Goal: Task Accomplishment & Management: Complete application form

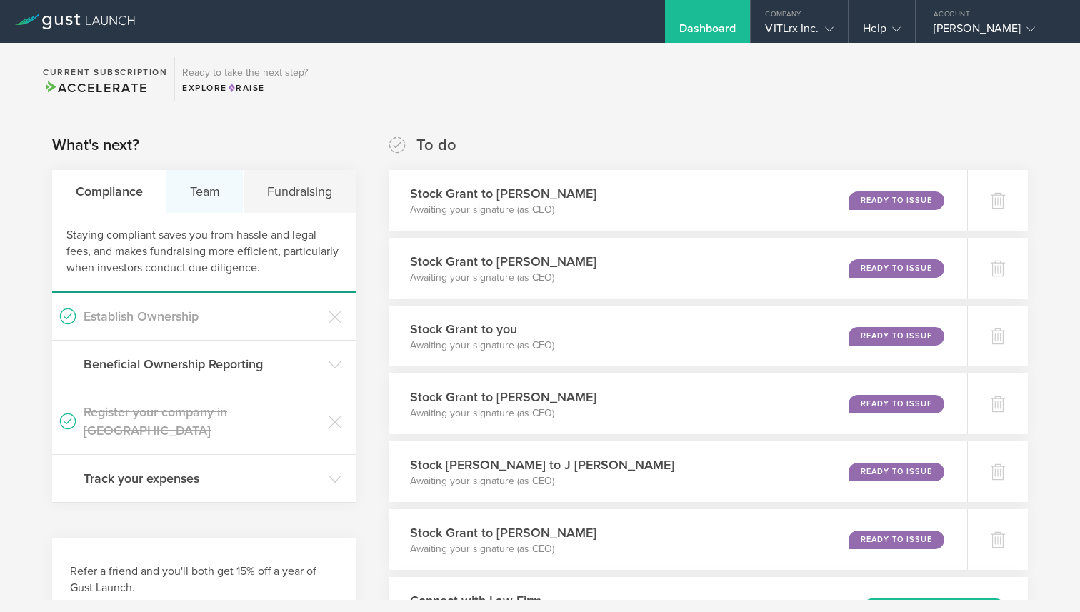
click at [204, 194] on div "Team" at bounding box center [204, 191] width 77 height 43
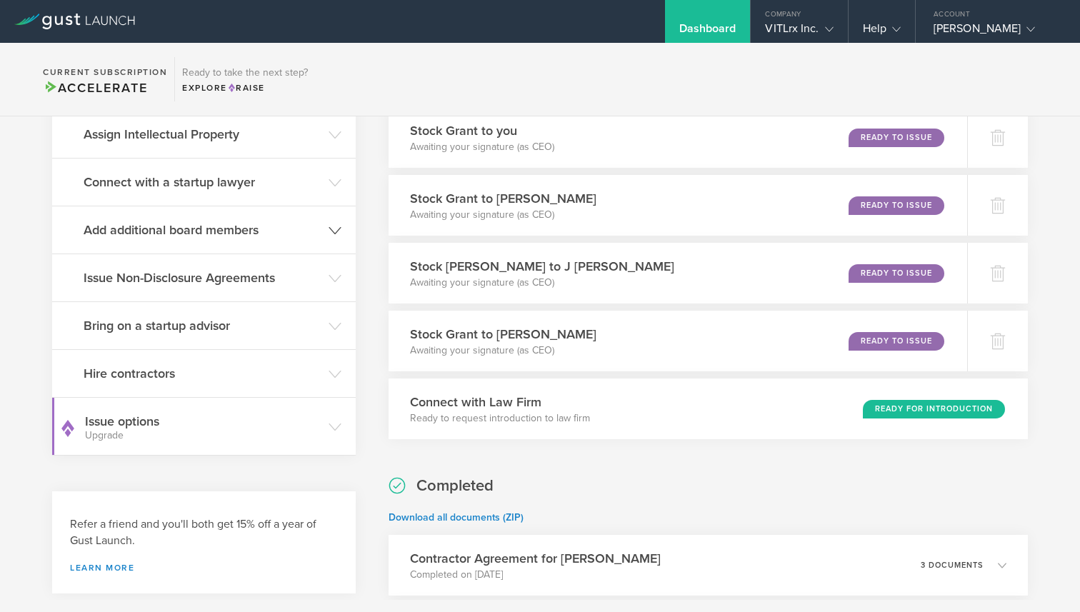
scroll to position [196, 0]
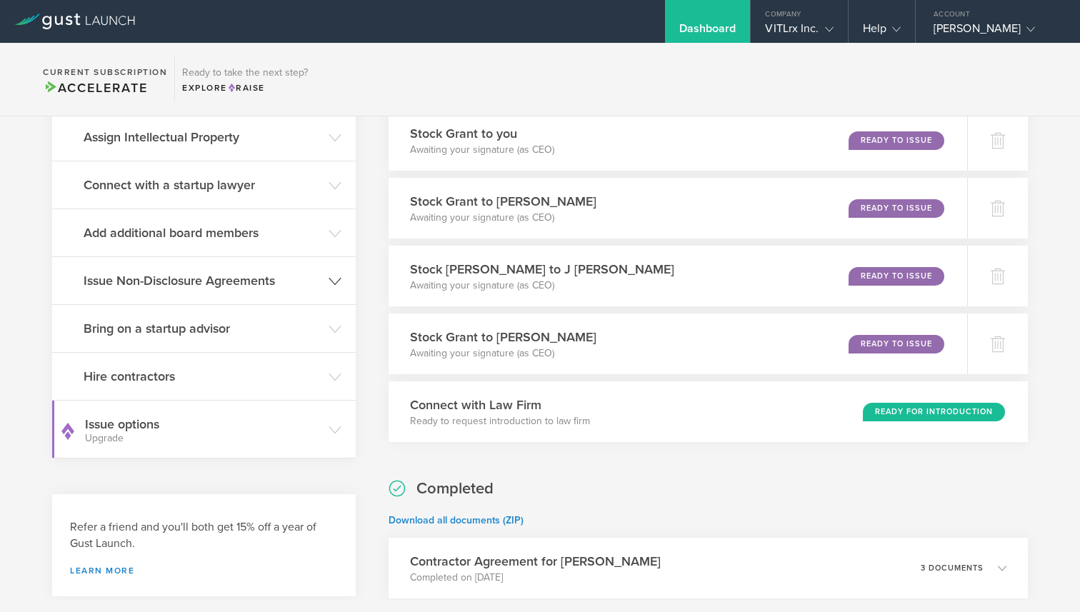
click at [197, 281] on h3 "Issue Non-Disclosure Agreements" at bounding box center [203, 280] width 238 height 19
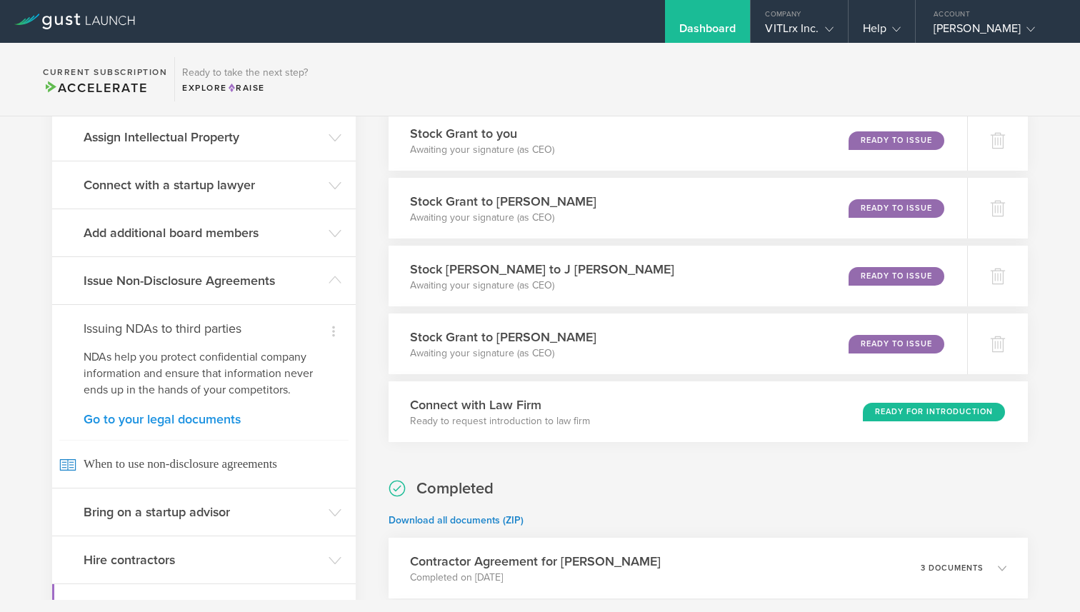
click at [176, 423] on link "Go to your legal documents" at bounding box center [204, 419] width 241 height 13
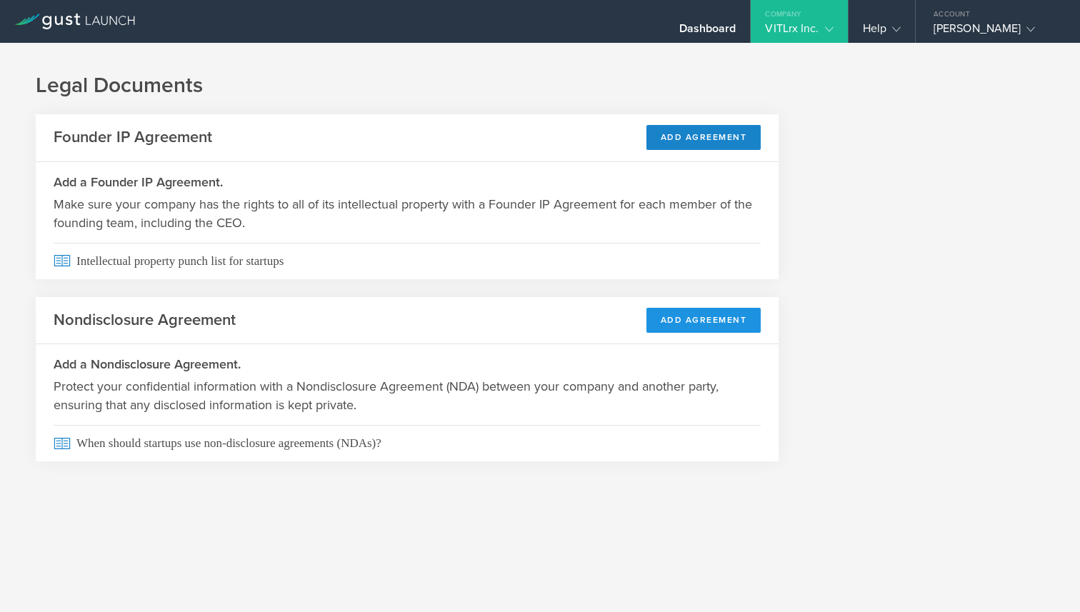
click at [685, 323] on button "Add Agreement" at bounding box center [703, 320] width 115 height 25
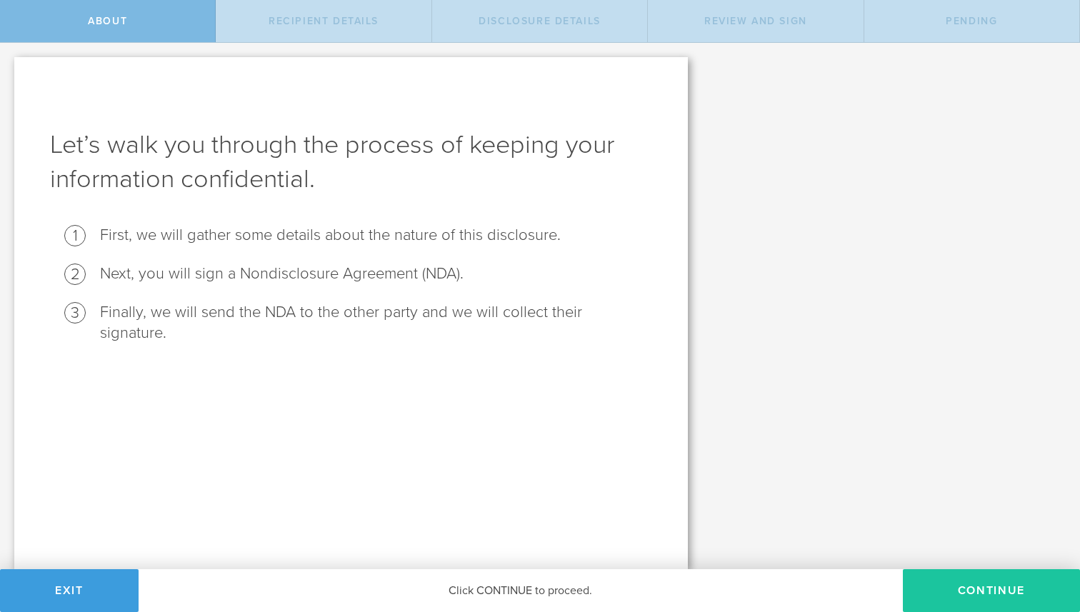
click at [984, 582] on button "Continue" at bounding box center [991, 590] width 177 height 43
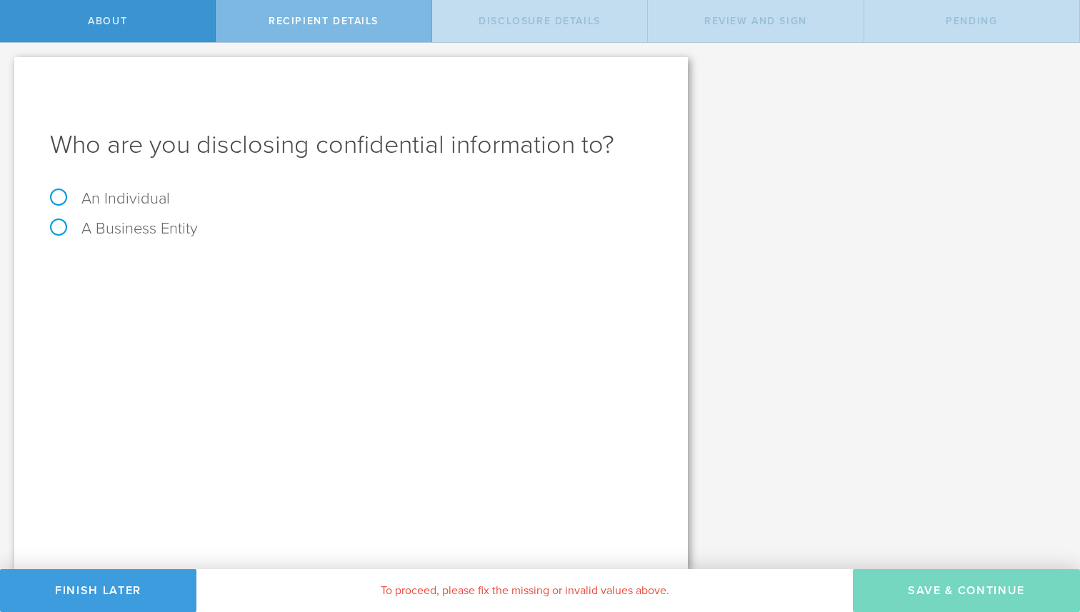
click at [118, 224] on label "A Business Entity" at bounding box center [124, 228] width 148 height 19
click at [9, 66] on input "A Business Entity" at bounding box center [4, 54] width 9 height 23
radio input "true"
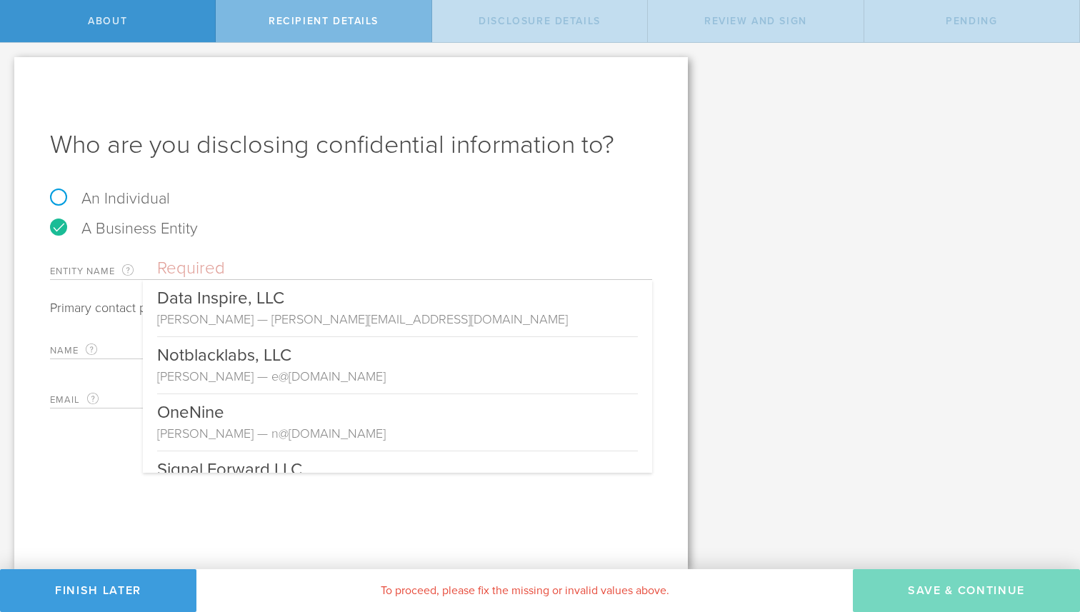
click at [211, 266] on input "text" at bounding box center [404, 268] width 495 height 21
paste input "[PERSON_NAME] VP of Operations"
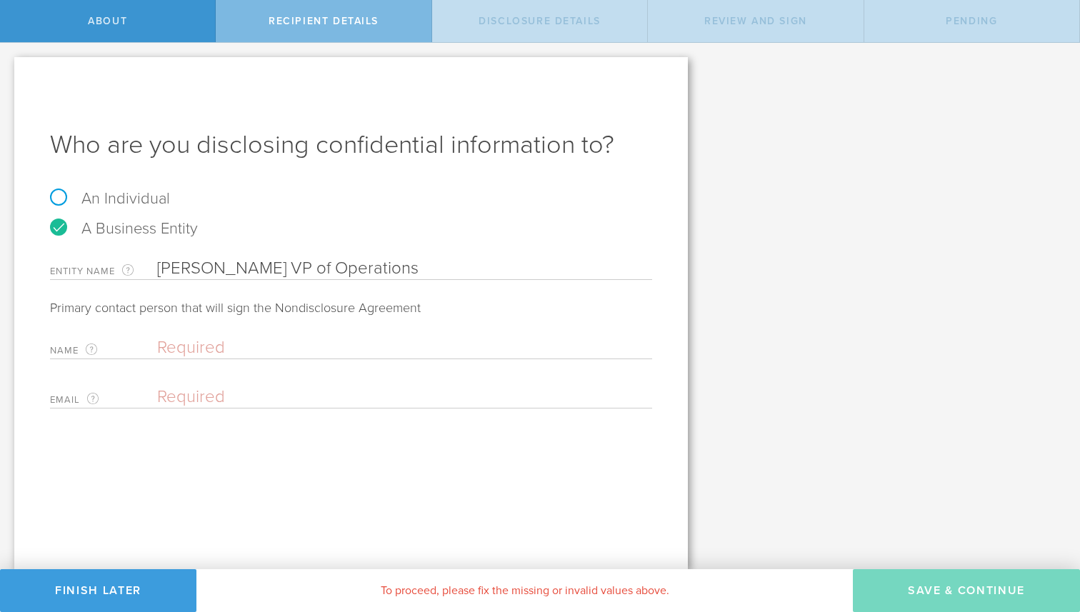
click at [203, 346] on input "text" at bounding box center [401, 347] width 488 height 21
type input "[PERSON_NAME] VP of Operations"
paste input "[PERSON_NAME] VP of Operations"
drag, startPoint x: 261, startPoint y: 345, endPoint x: 278, endPoint y: 372, distance: 32.1
click at [278, 372] on div "Name The first and last name of the person that is signing on behalf of the bus…" at bounding box center [351, 369] width 602 height 79
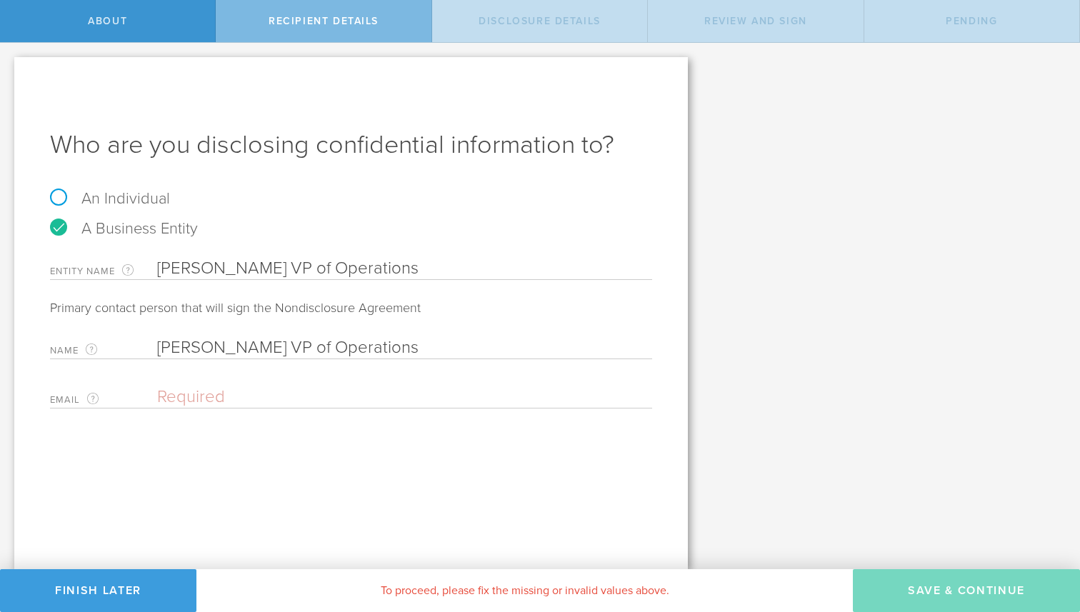
type input "[PERSON_NAME] VP of Operations"
click at [288, 249] on div "A Business Entity" at bounding box center [351, 236] width 602 height 30
click at [286, 273] on input "[PERSON_NAME] VP of Operations" at bounding box center [404, 268] width 495 height 21
click at [220, 273] on input "[PERSON_NAME] VP of Operations" at bounding box center [404, 268] width 495 height 21
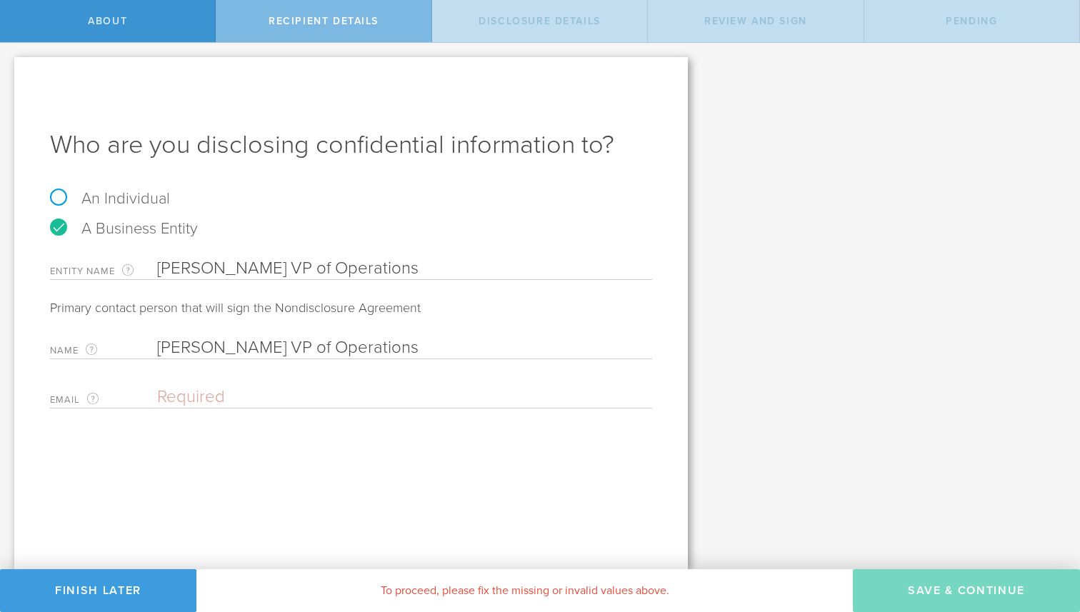
click at [220, 273] on input "[PERSON_NAME] VP of Operations" at bounding box center [404, 268] width 495 height 21
paste input "cenegenic"
drag, startPoint x: 167, startPoint y: 265, endPoint x: 158, endPoint y: 265, distance: 9.3
click at [158, 265] on input "cenegenics" at bounding box center [404, 268] width 495 height 21
type input "Cenegenics"
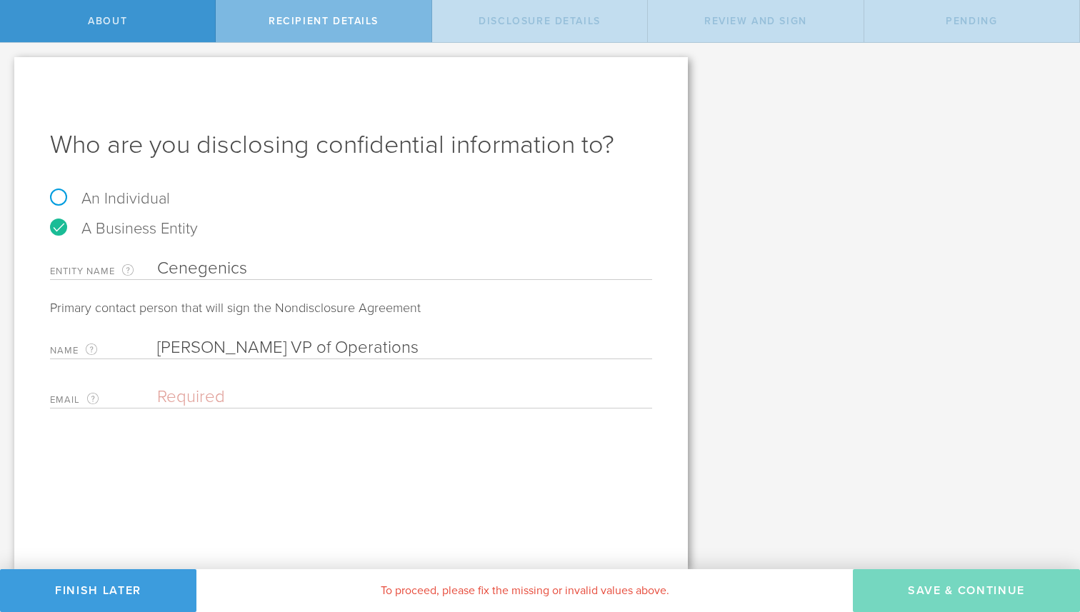
click at [199, 391] on input "email" at bounding box center [401, 396] width 488 height 21
click at [169, 395] on input "email" at bounding box center [401, 396] width 488 height 21
paste input "Pete Hellberg <phellberg@cenegenics.com>"
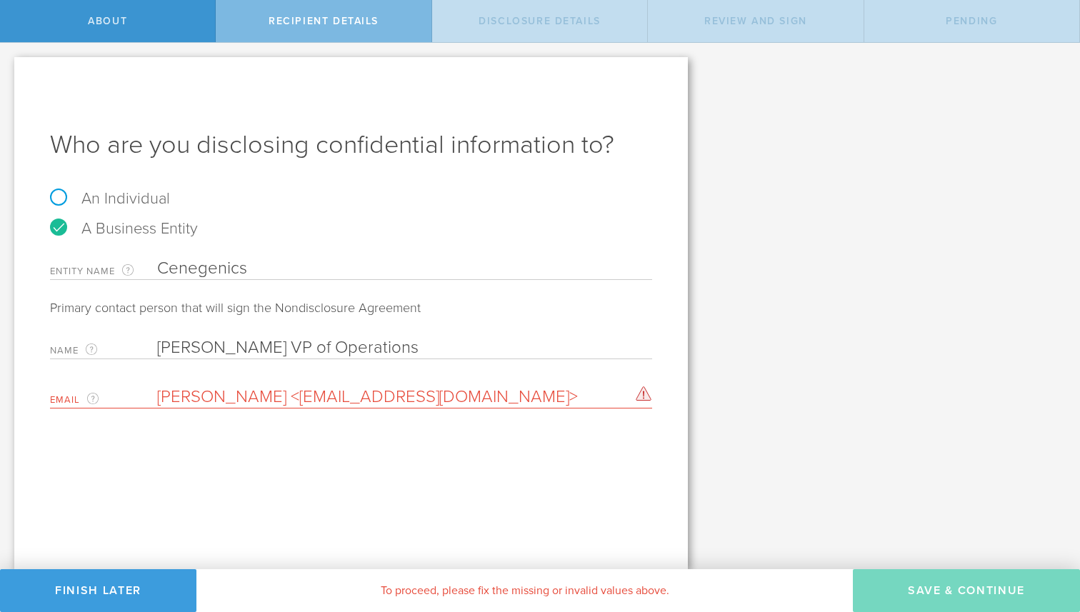
drag, startPoint x: 273, startPoint y: 394, endPoint x: 243, endPoint y: 343, distance: 59.5
click at [243, 343] on div "Name The first and last name of the person that is signing on behalf of the bus…" at bounding box center [351, 369] width 602 height 79
click at [393, 393] on input "phellberg@cenegenics.com>" at bounding box center [401, 396] width 488 height 21
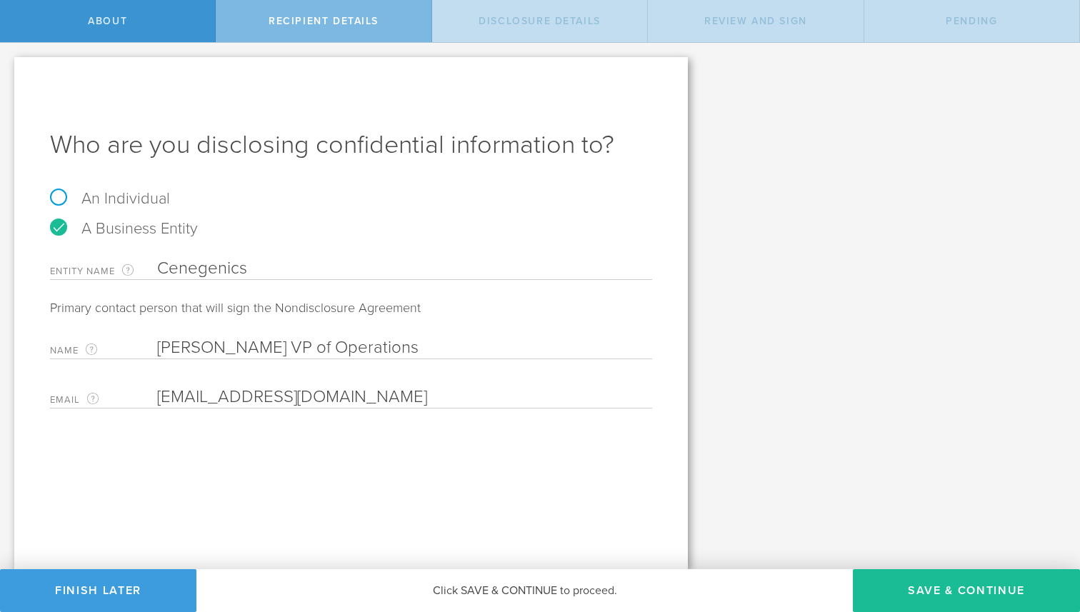
type input "[EMAIL_ADDRESS][DOMAIN_NAME]"
click at [960, 584] on button "Save & Continue" at bounding box center [966, 590] width 227 height 43
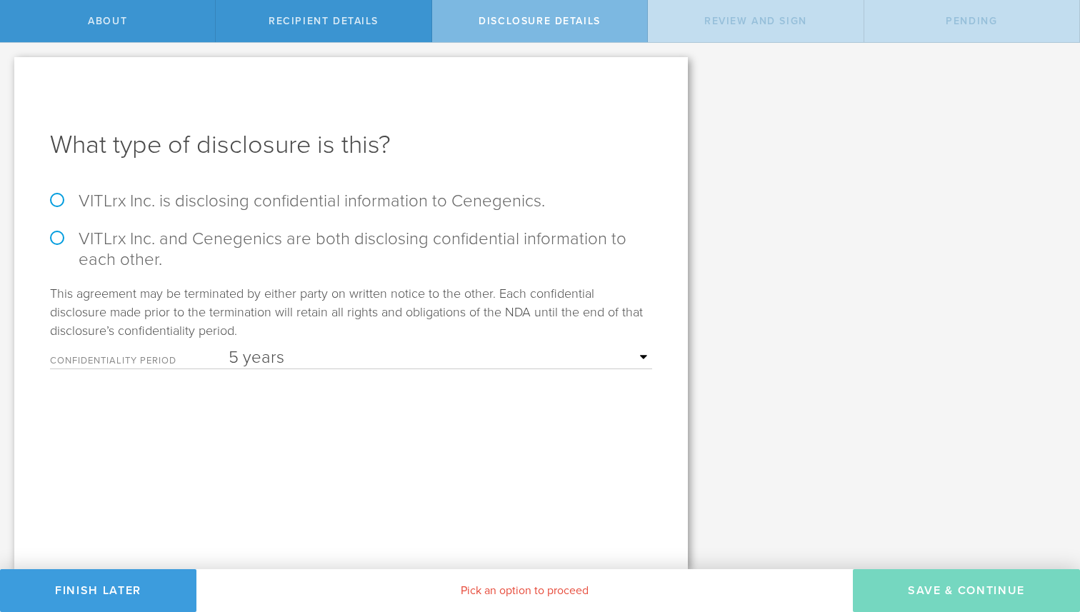
click at [293, 357] on select "1 year 2 years 3 years 4 years 5 years" at bounding box center [440, 357] width 423 height 21
select select "string:2 years"
click at [229, 347] on select "1 year 2 years 3 years 4 years 5 years" at bounding box center [440, 357] width 423 height 21
click at [56, 239] on label "VITLrx Inc. and Cenegenics are both disclosing confidential information to each…" at bounding box center [351, 249] width 602 height 41
click at [9, 73] on input "VITLrx Inc. and Cenegenics are both disclosing confidential information to each…" at bounding box center [4, 58] width 9 height 30
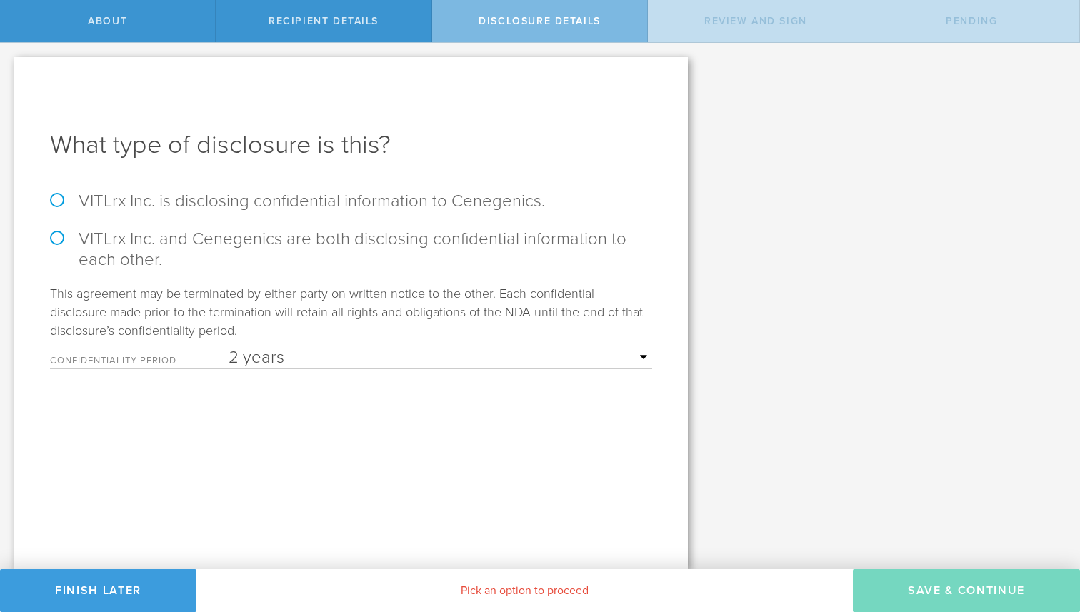
radio input "true"
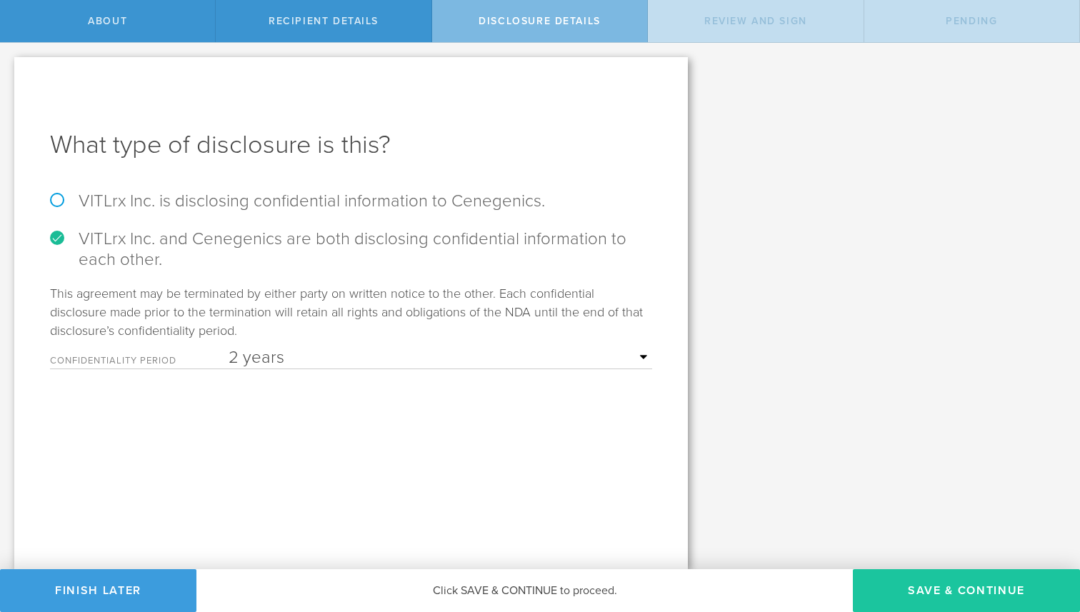
click at [975, 581] on button "Save & Continue" at bounding box center [966, 590] width 227 height 43
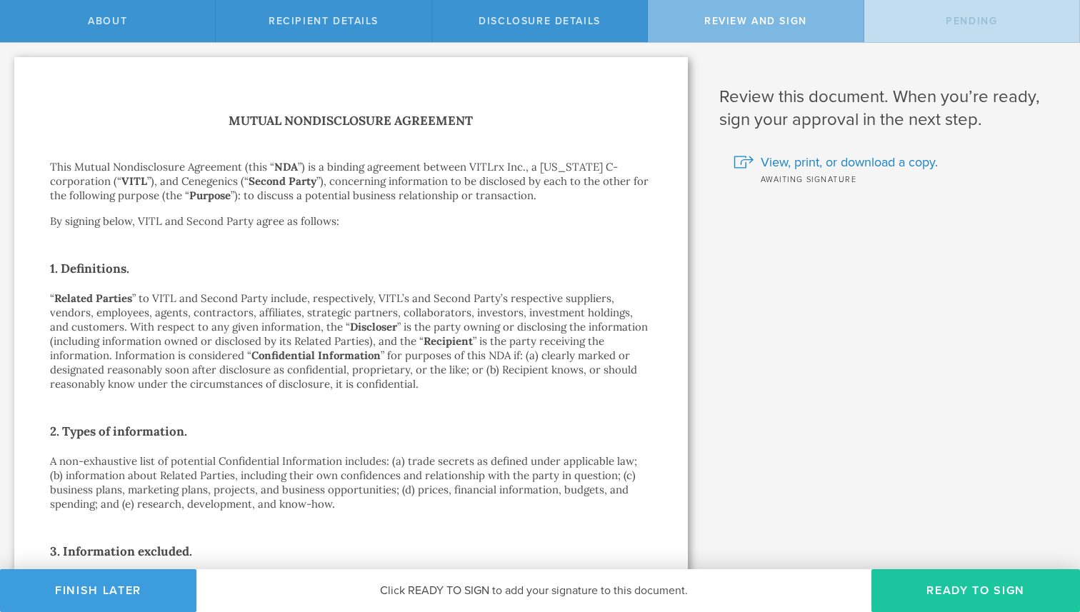
click at [963, 586] on button "Ready to Sign" at bounding box center [975, 590] width 209 height 43
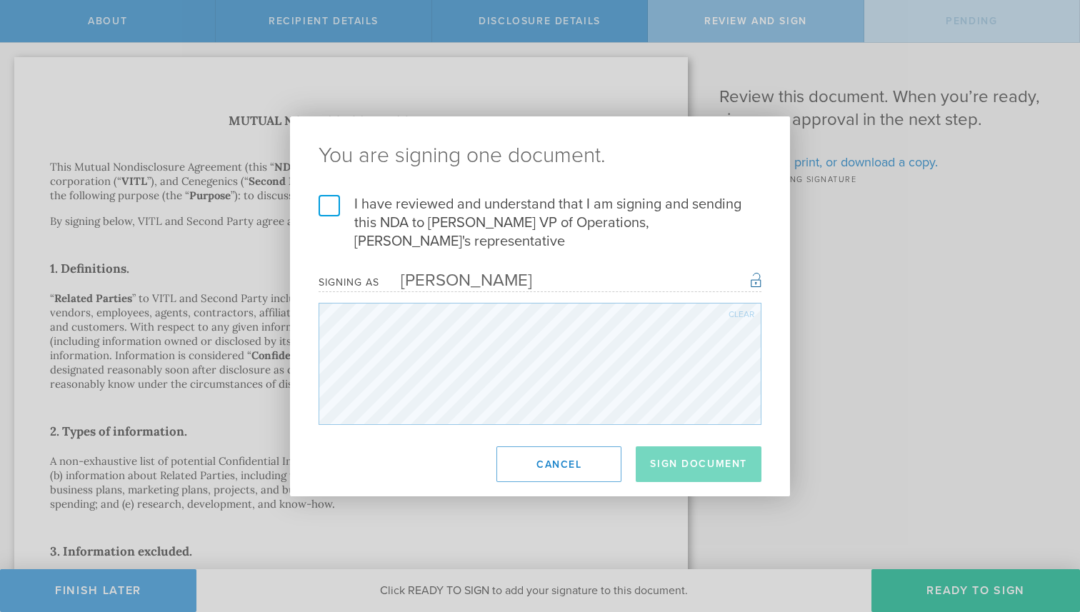
click at [325, 199] on label "I have reviewed and understand that I am signing and sending this NDA to Pete H…" at bounding box center [539, 223] width 443 height 56
click at [0, 0] on input "I have reviewed and understand that I am signing and sending this NDA to Pete H…" at bounding box center [0, 0] width 0 height 0
click at [690, 449] on button "Sign Document" at bounding box center [699, 464] width 126 height 36
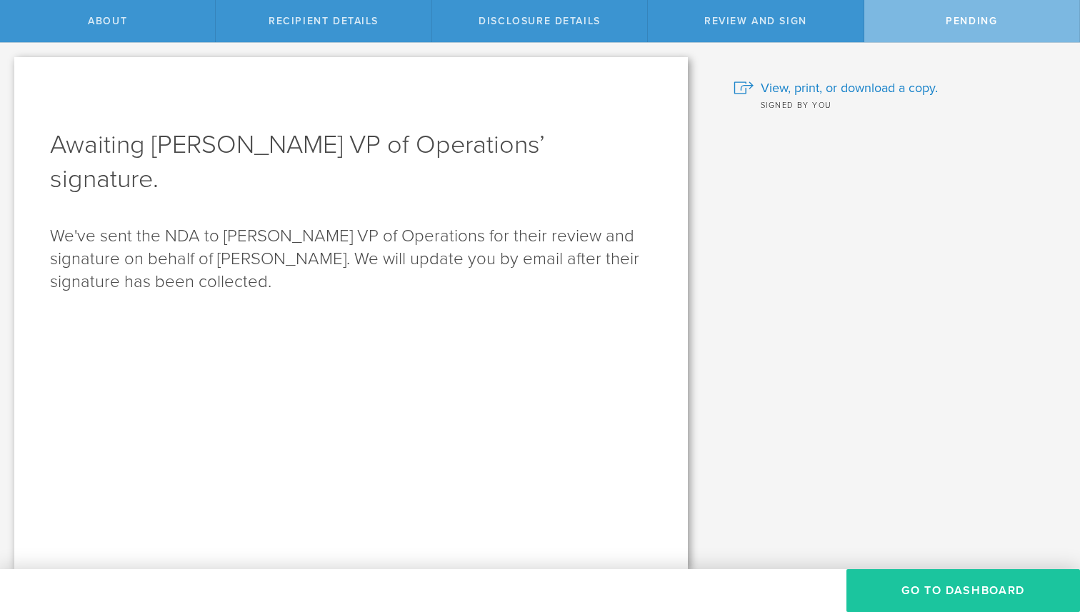
click at [938, 583] on button "Go to dashboard" at bounding box center [963, 590] width 234 height 43
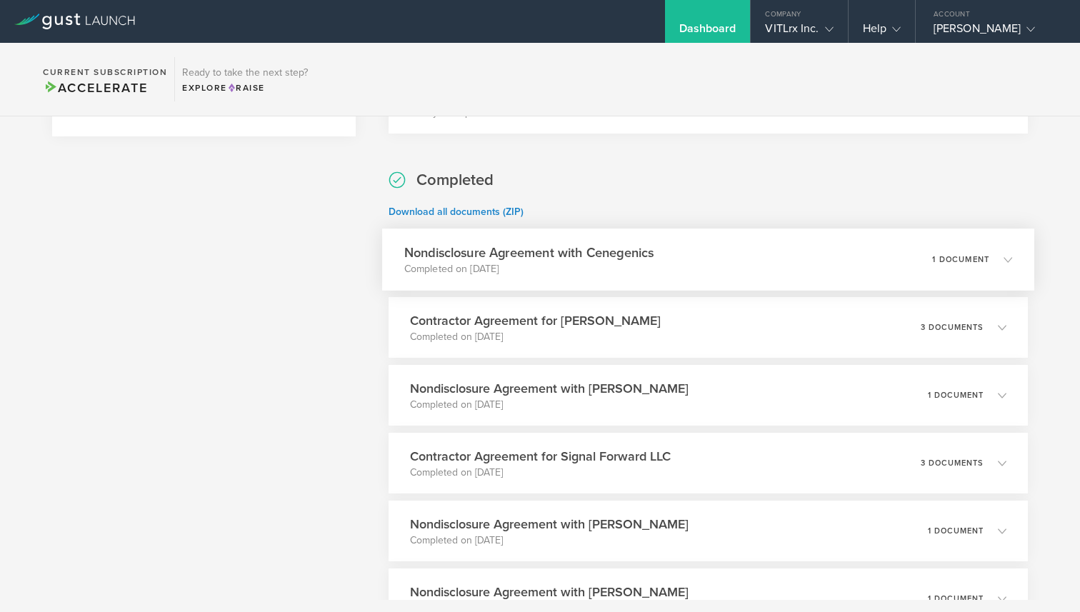
scroll to position [528, 0]
